Goal: Information Seeking & Learning: Check status

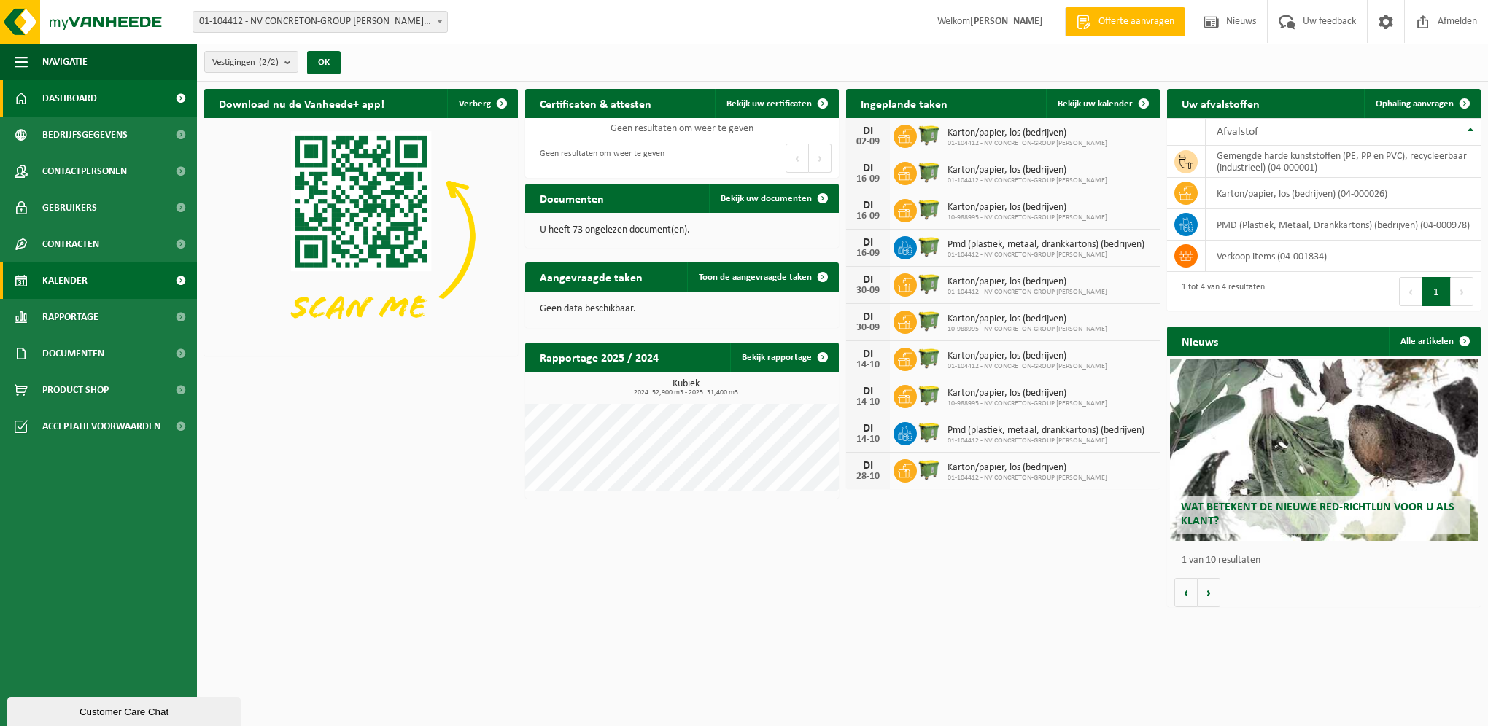
click at [61, 280] on span "Kalender" at bounding box center [64, 281] width 45 height 36
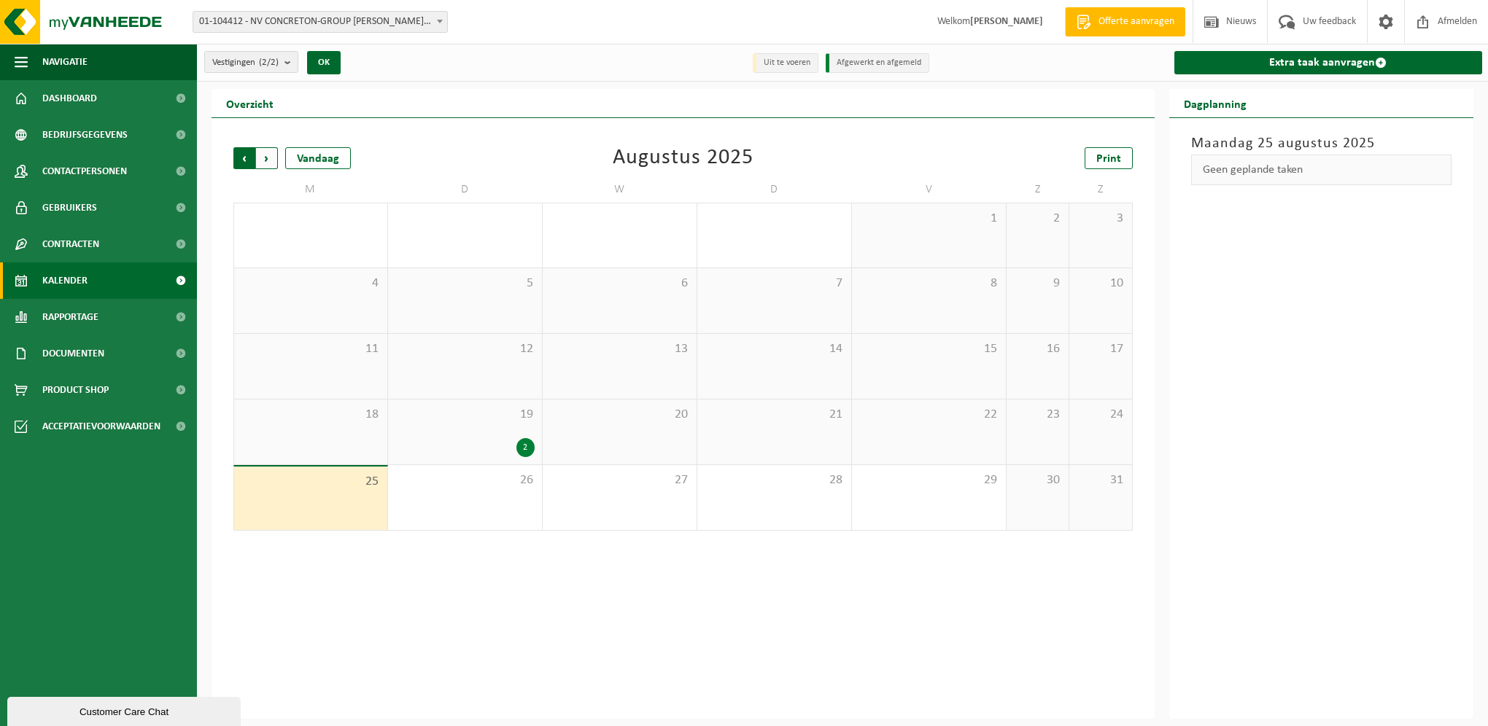
click at [265, 159] on span "Volgende" at bounding box center [267, 158] width 22 height 22
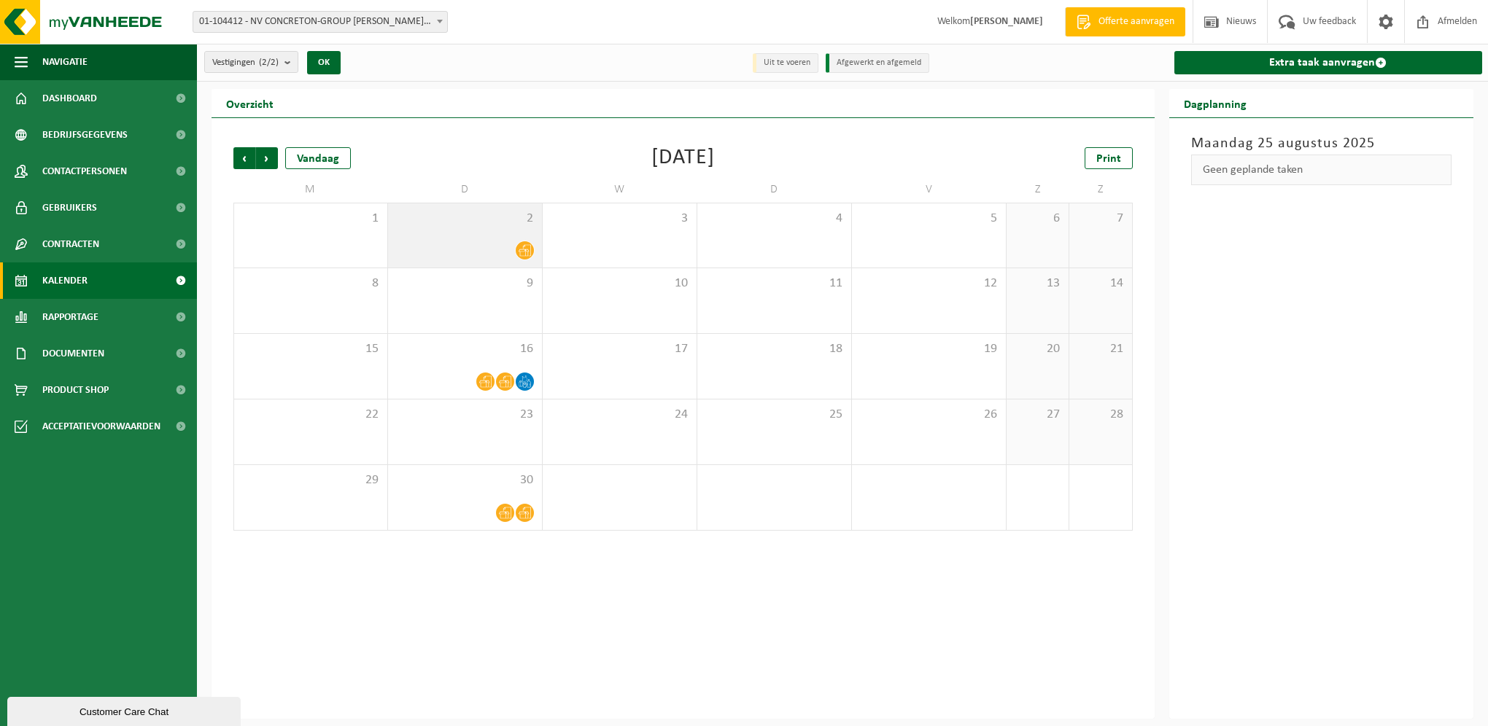
click at [496, 226] on div "2" at bounding box center [465, 236] width 154 height 64
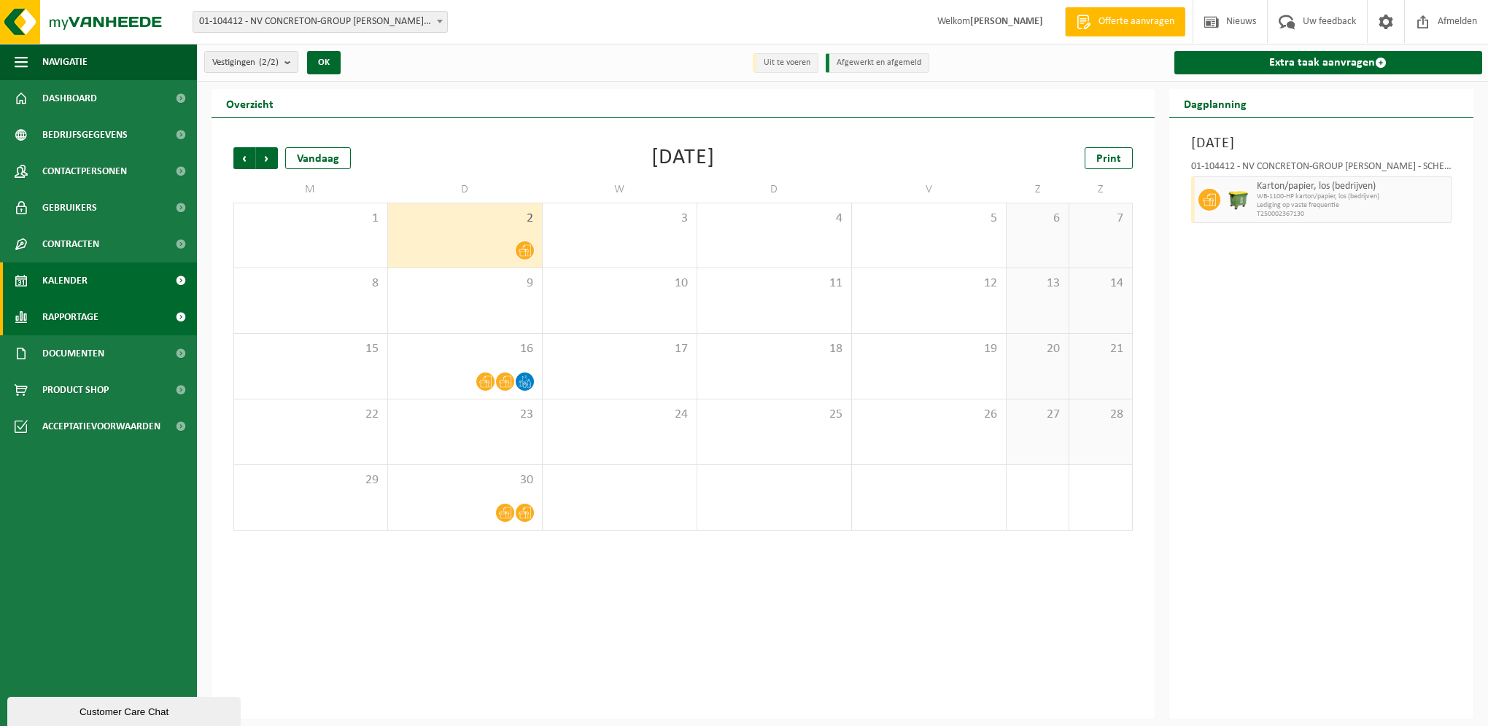
click at [71, 317] on span "Rapportage" at bounding box center [70, 317] width 56 height 36
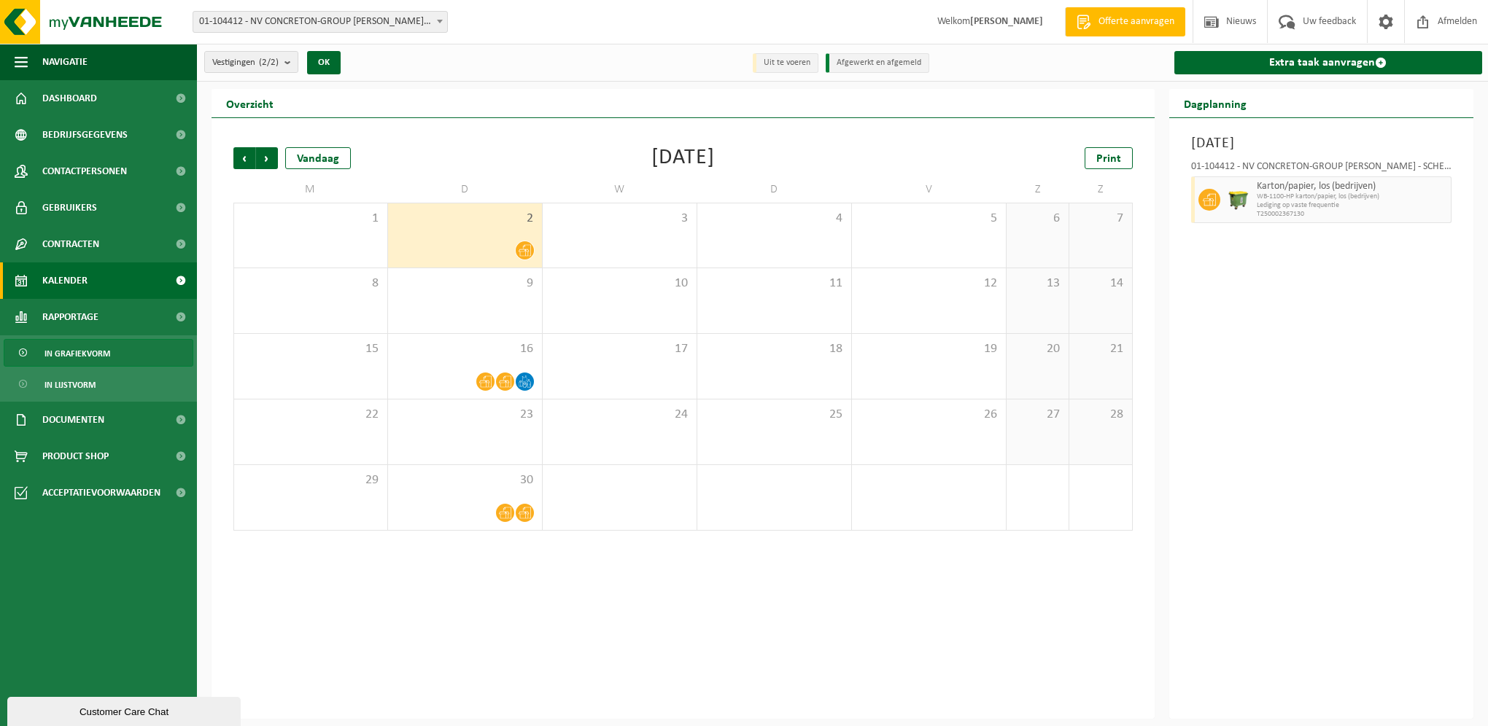
click at [82, 354] on span "In grafiekvorm" at bounding box center [77, 354] width 66 height 28
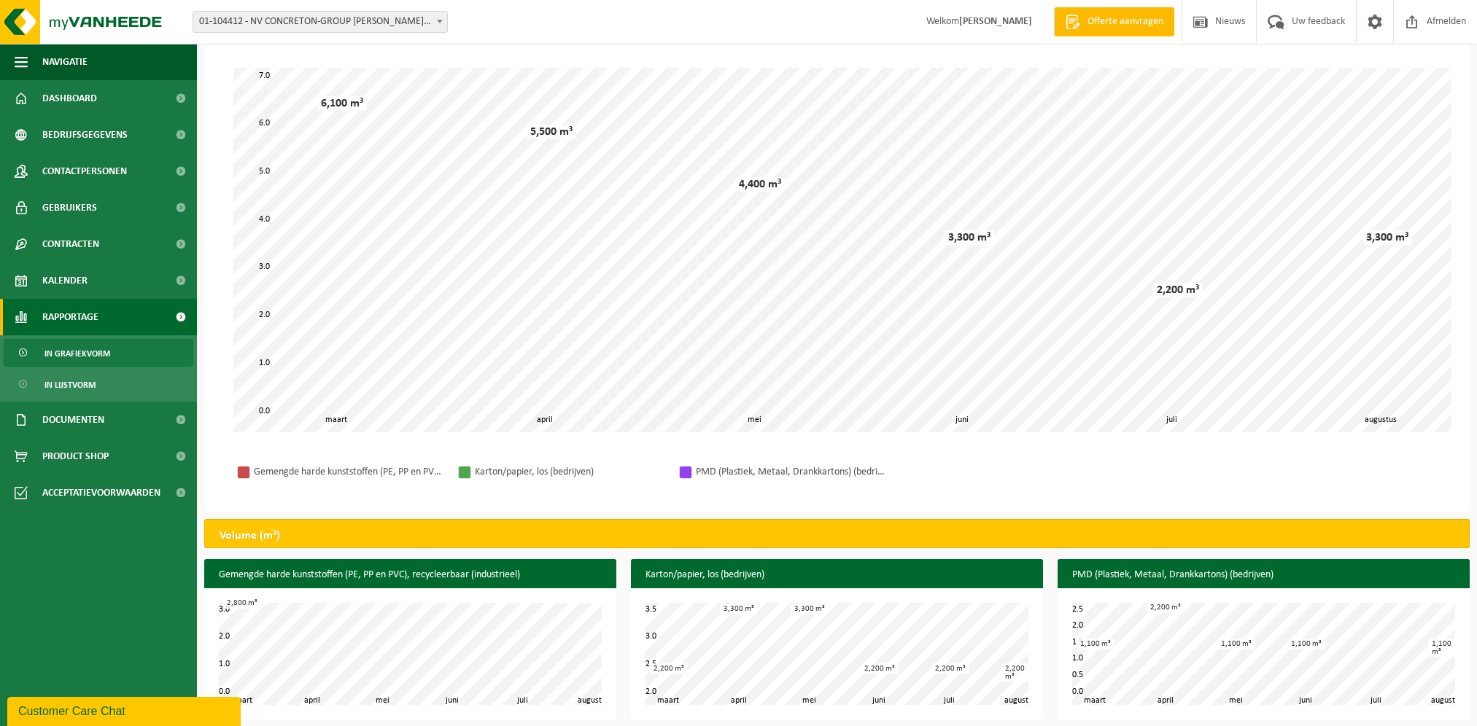
scroll to position [103, 0]
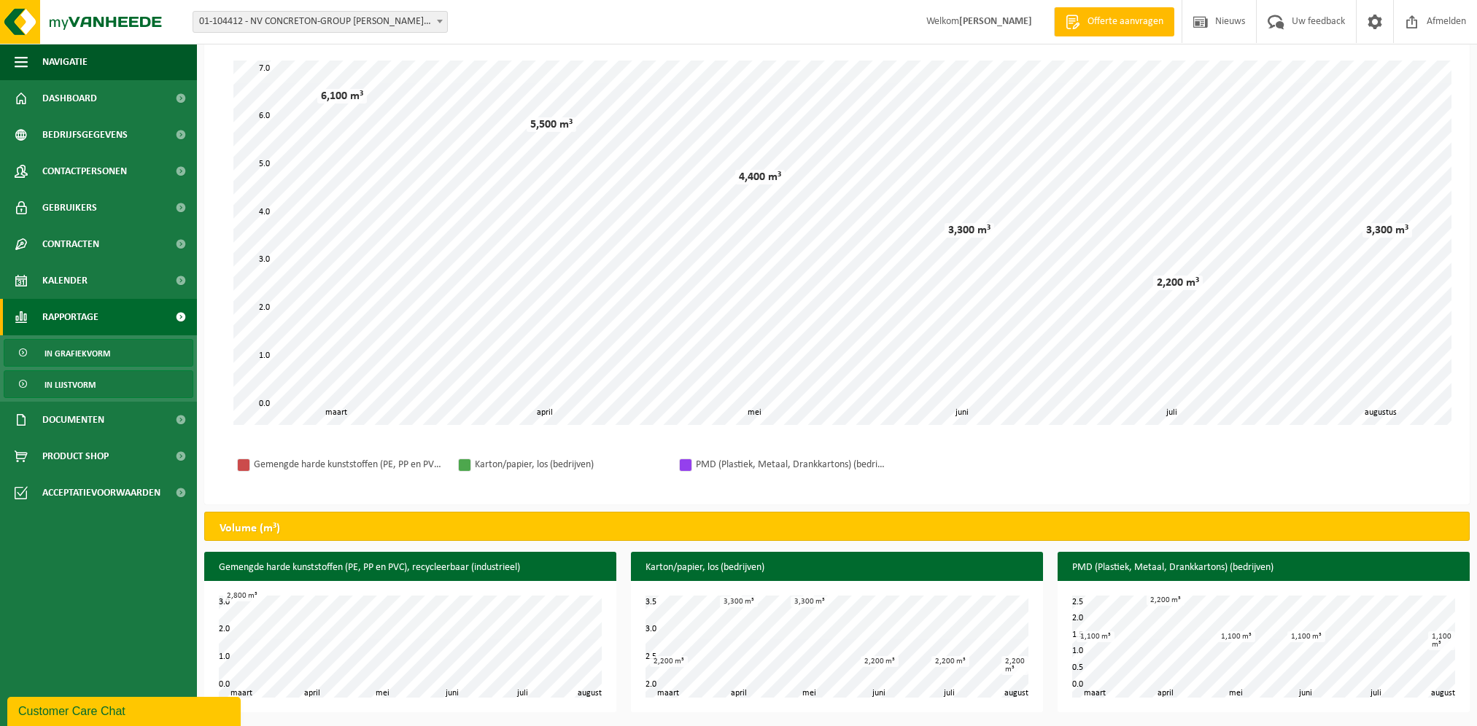
click at [80, 389] on span "In lijstvorm" at bounding box center [69, 385] width 51 height 28
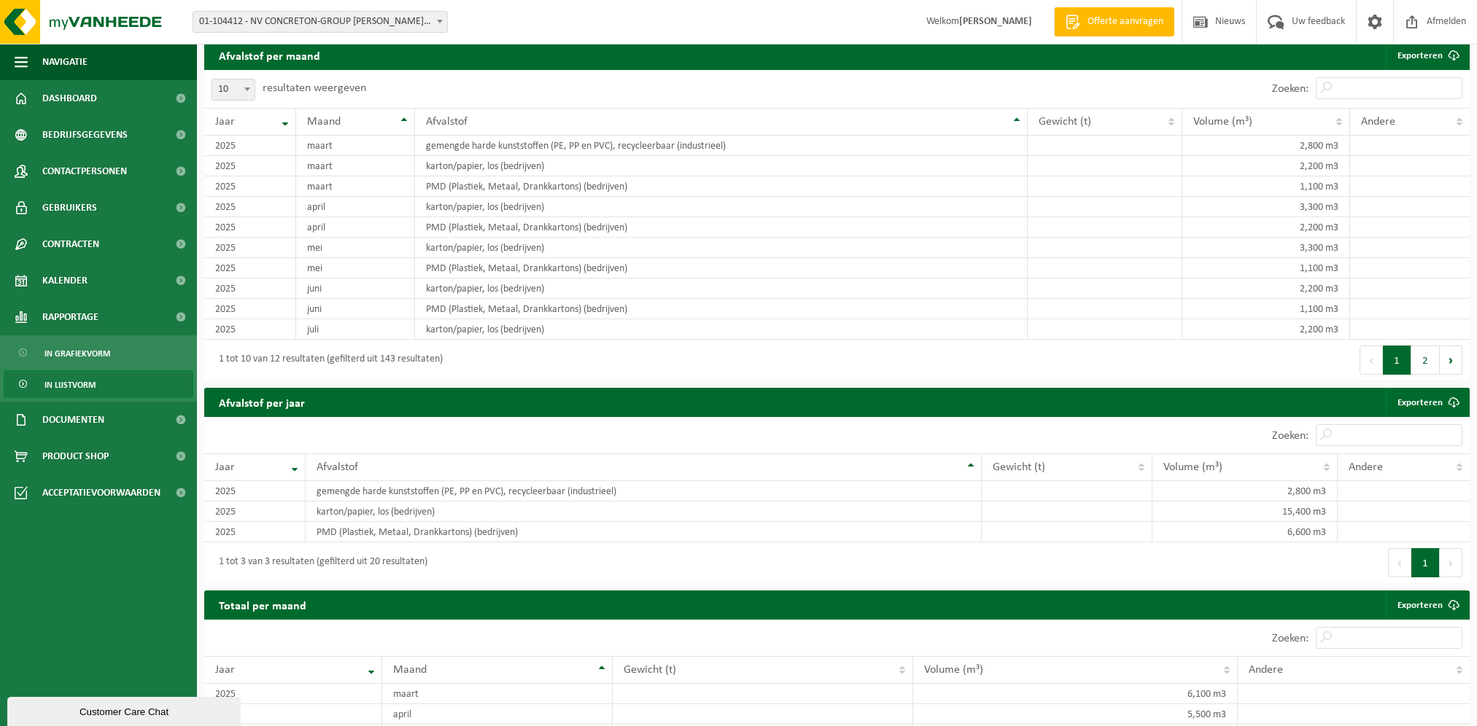
scroll to position [881, 0]
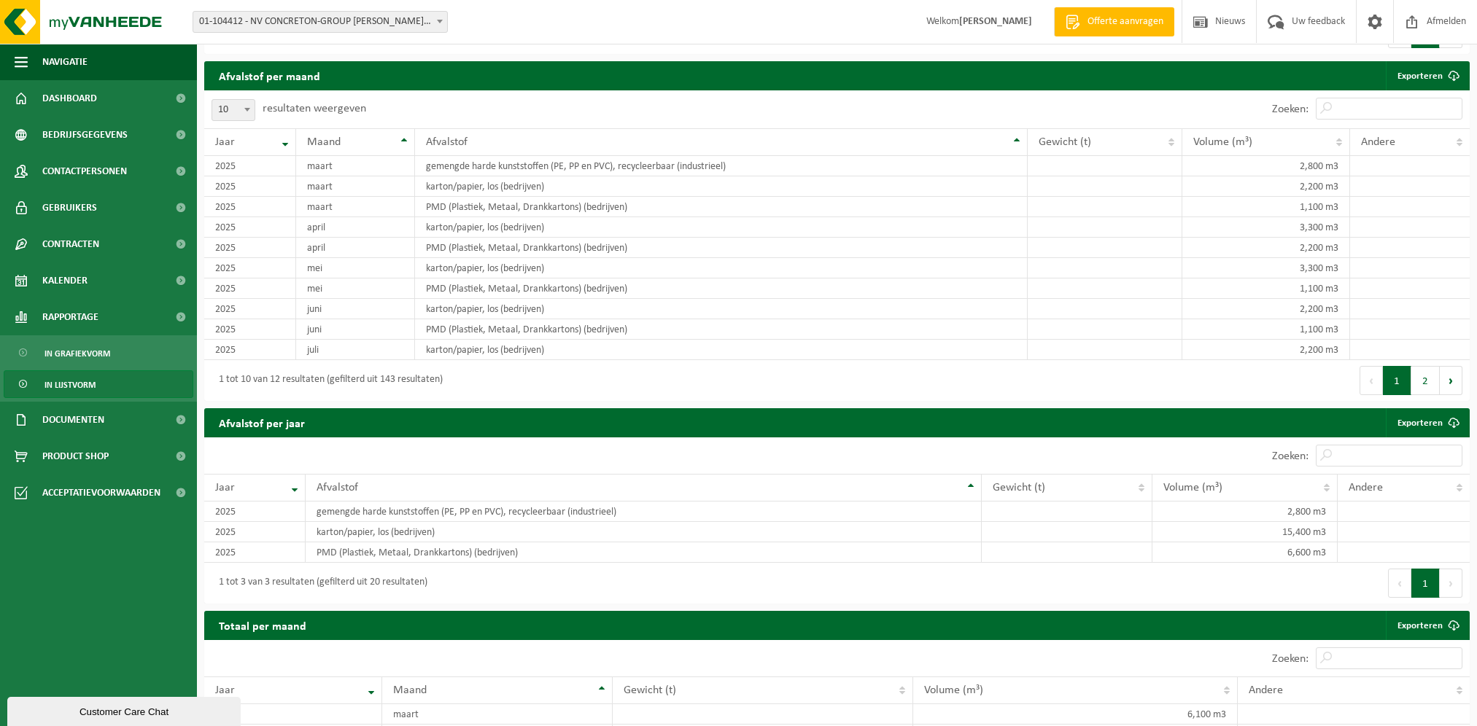
click at [1448, 582] on button "Volgende" at bounding box center [1451, 583] width 23 height 29
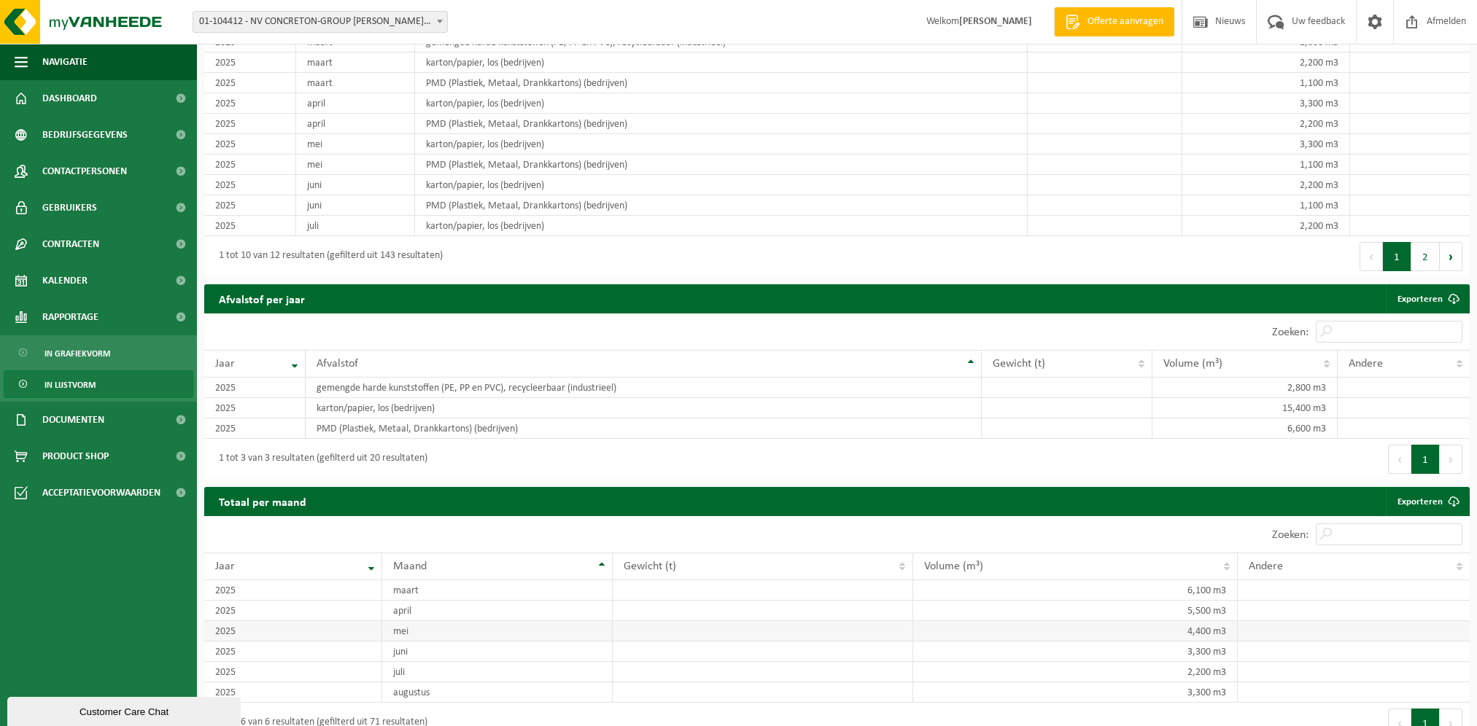
scroll to position [1027, 0]
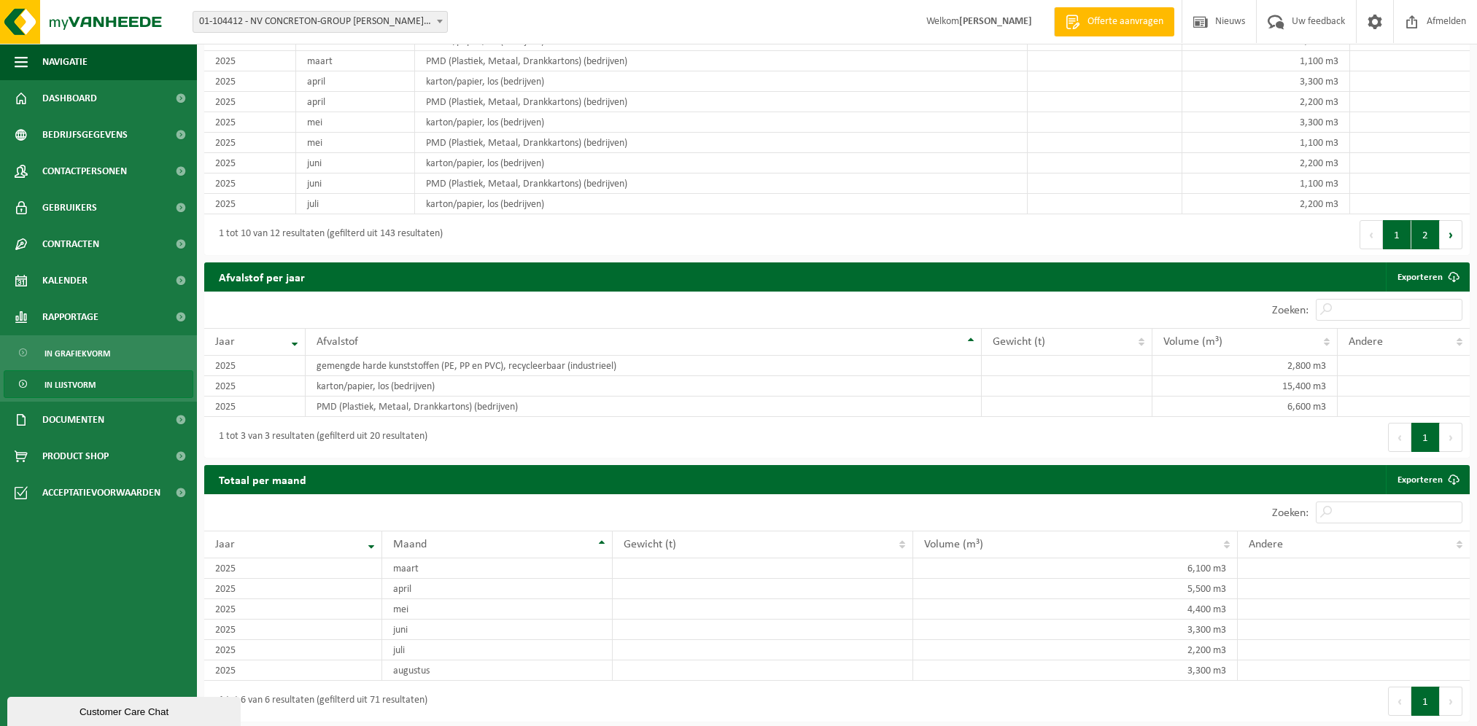
click at [1419, 235] on button "2" at bounding box center [1425, 234] width 28 height 29
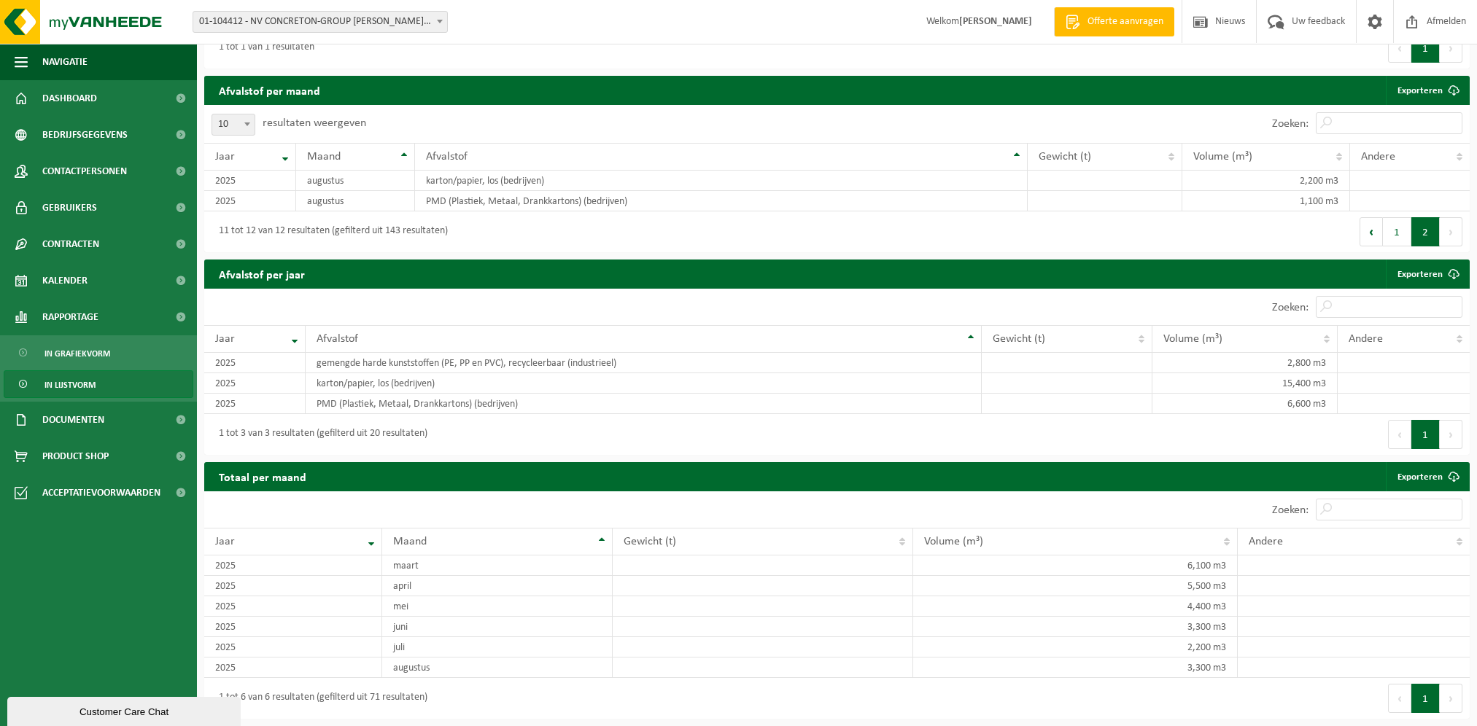
scroll to position [864, 0]
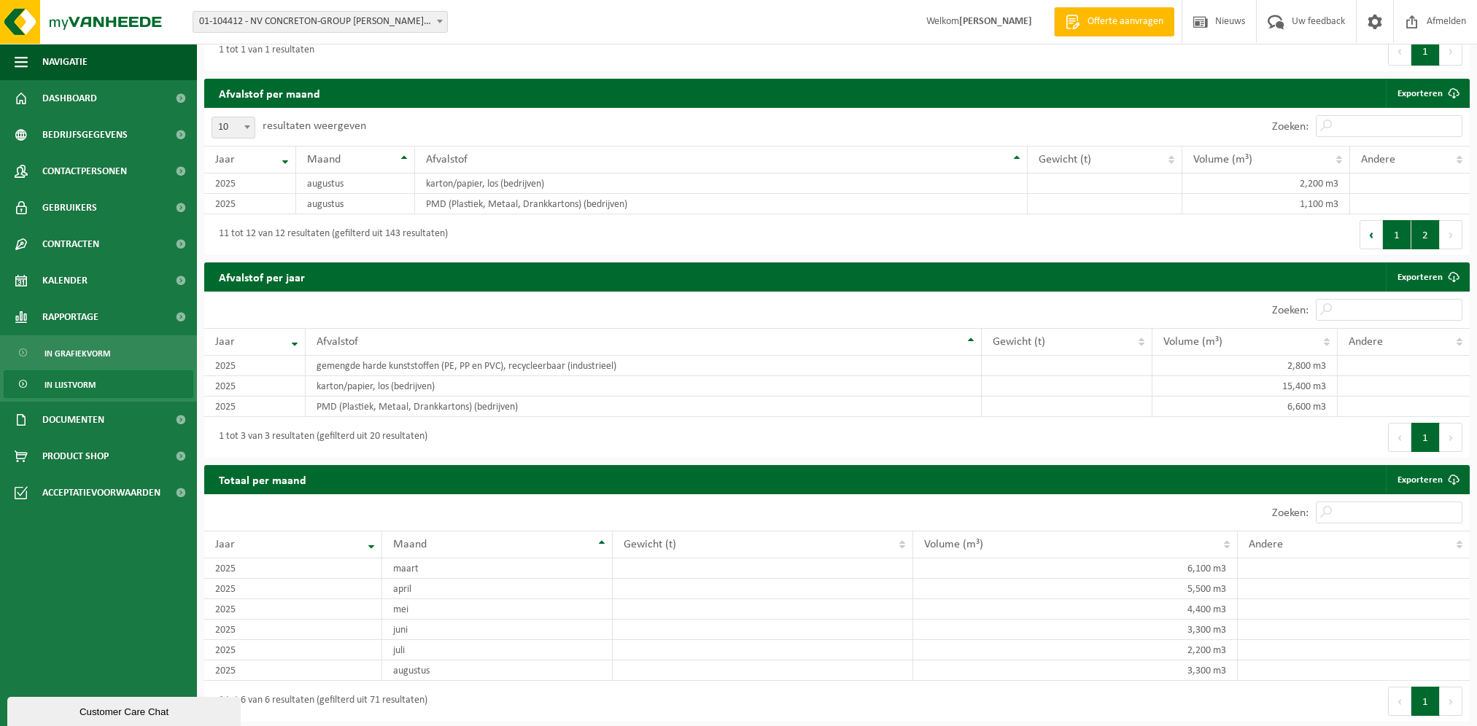
click at [1398, 233] on button "1" at bounding box center [1397, 234] width 28 height 29
